Goal: Check status: Check status

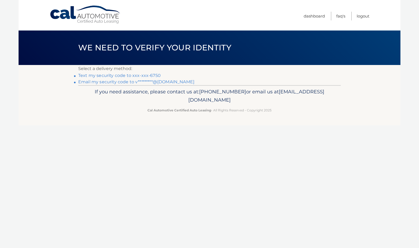
click at [150, 74] on link "Text my security code to xxx-xxx-6750" at bounding box center [119, 75] width 82 height 5
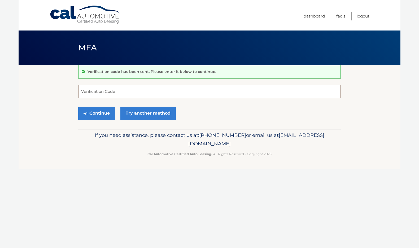
click at [132, 90] on input "Verification Code" at bounding box center [209, 91] width 262 height 13
type input "785046"
click at [110, 114] on button "Continue" at bounding box center [96, 113] width 37 height 13
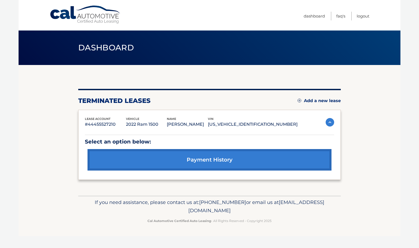
click at [201, 162] on link "payment history" at bounding box center [209, 159] width 244 height 21
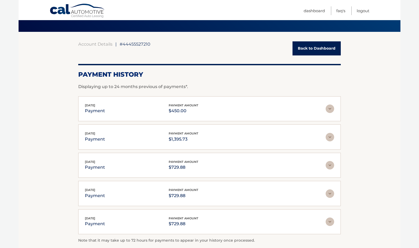
scroll to position [35, 0]
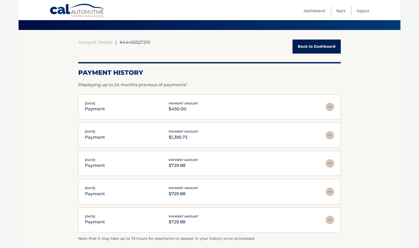
click at [330, 134] on img at bounding box center [329, 135] width 8 height 8
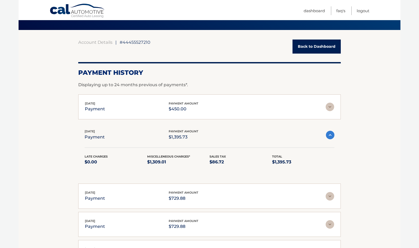
scroll to position [0, 0]
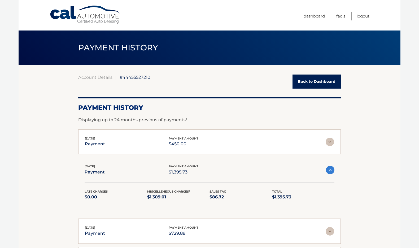
click at [166, 197] on p "$1,309.01" at bounding box center [178, 196] width 63 height 7
